Goal: Find specific page/section: Find specific page/section

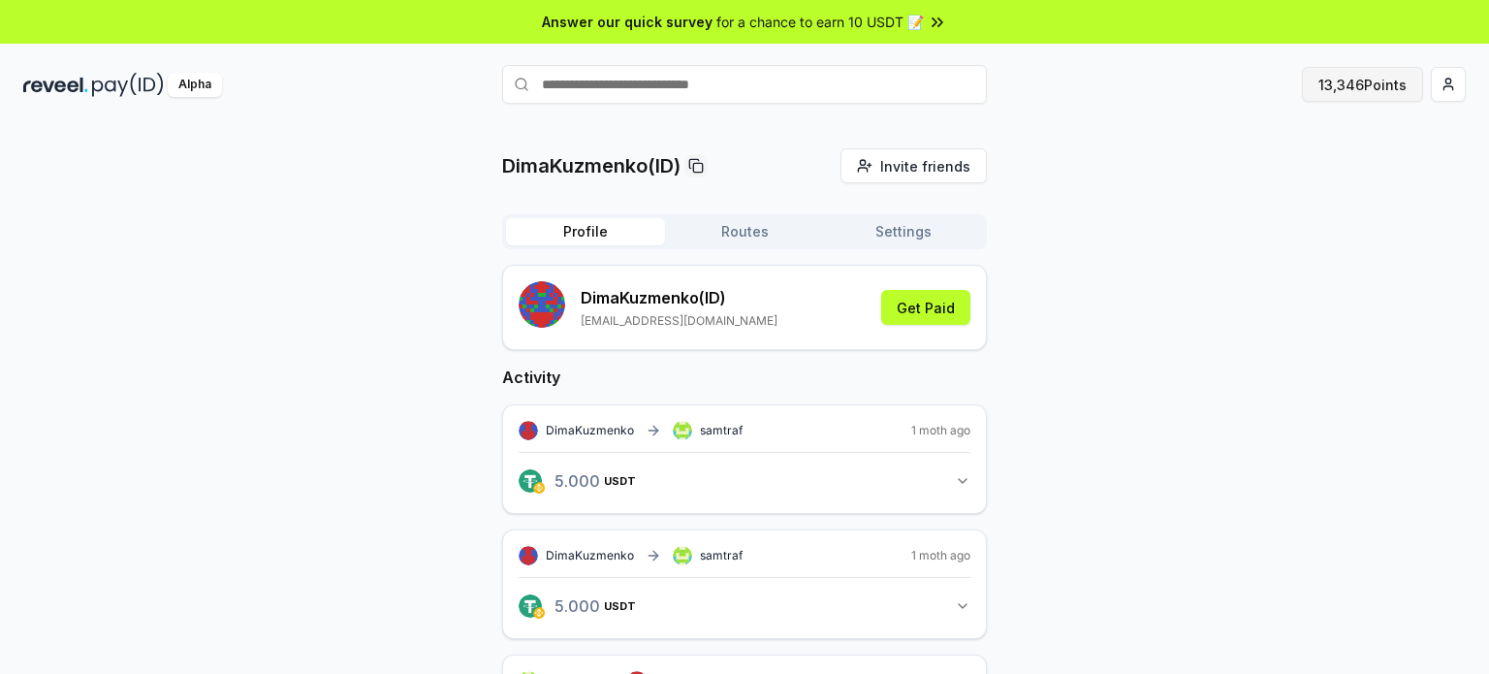
click at [1348, 96] on button "13,346 Points" at bounding box center [1362, 84] width 121 height 35
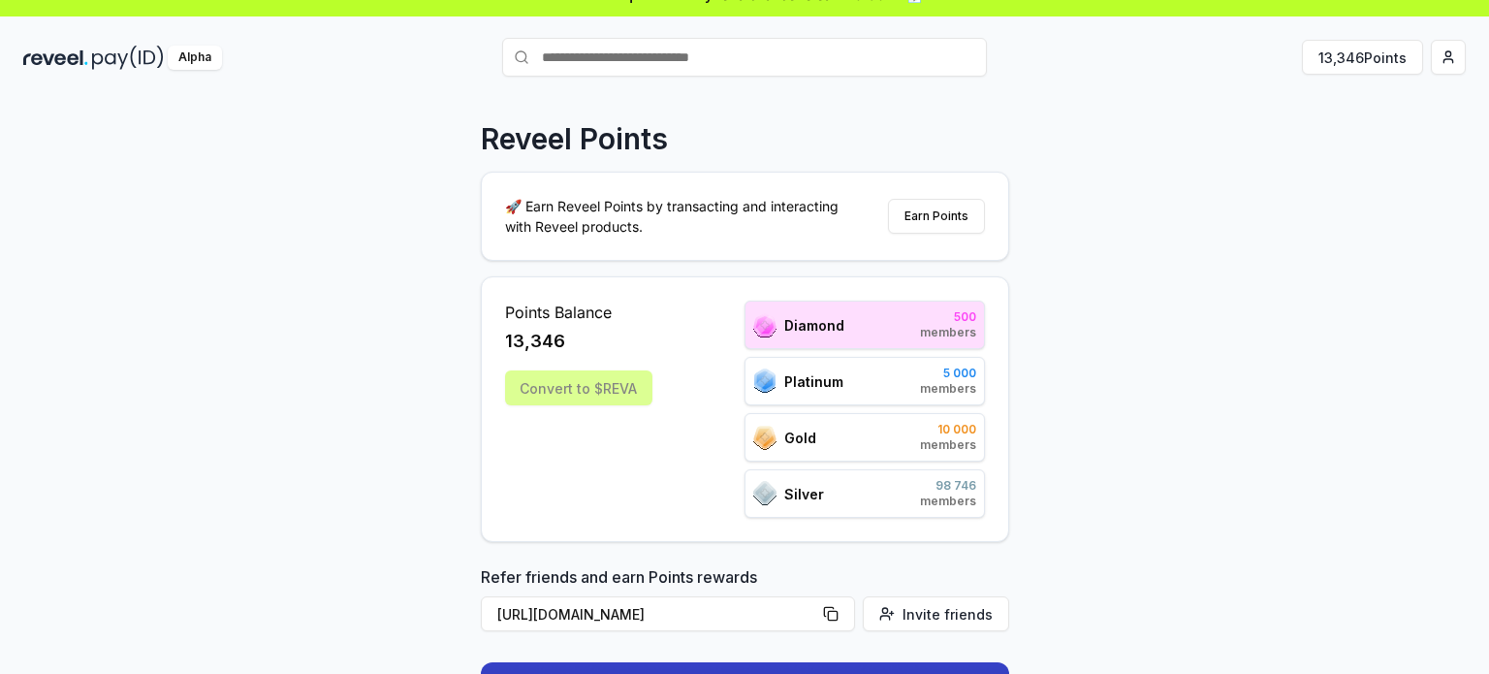
scroll to position [26, 0]
